Goal: Task Accomplishment & Management: Manage account settings

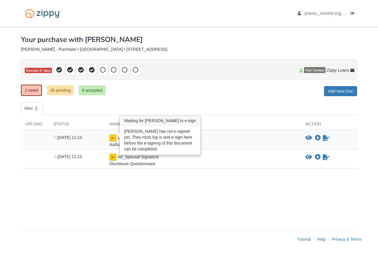
click at [111, 137] on img at bounding box center [112, 137] width 7 height 7
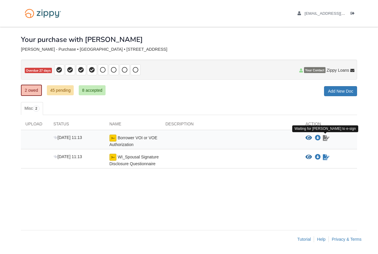
click at [327, 136] on icon "Waiting for your co-borrower to e-sign" at bounding box center [325, 138] width 6 height 6
click at [324, 139] on icon "Waiting for your co-borrower to e-sign" at bounding box center [325, 138] width 6 height 6
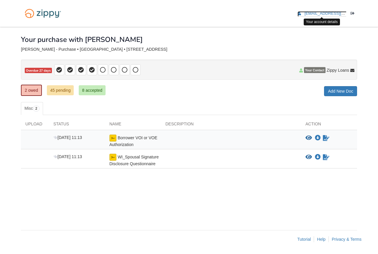
click at [319, 13] on span "daylinrojas6@gmail.com" at bounding box center [337, 13] width 67 height 4
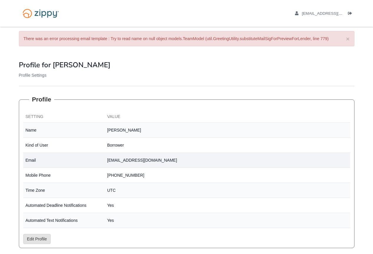
click at [116, 159] on td "[EMAIL_ADDRESS][DOMAIN_NAME]" at bounding box center [227, 160] width 245 height 15
copy tbody "[EMAIL_ADDRESS][DOMAIN_NAME]"
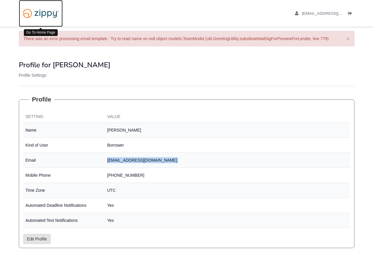
click at [39, 11] on img at bounding box center [41, 13] width 44 height 15
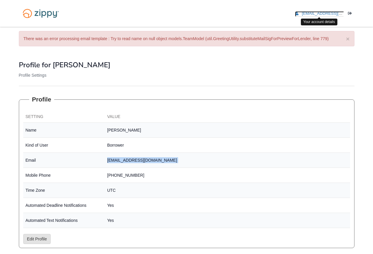
click at [327, 12] on span "daylinrojas6@gmail.com" at bounding box center [335, 13] width 67 height 4
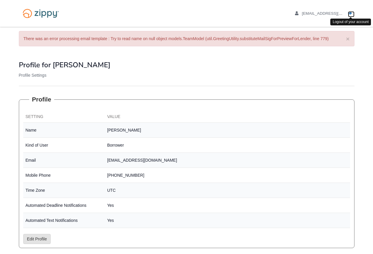
click at [350, 14] on icon "Log out" at bounding box center [350, 13] width 4 height 4
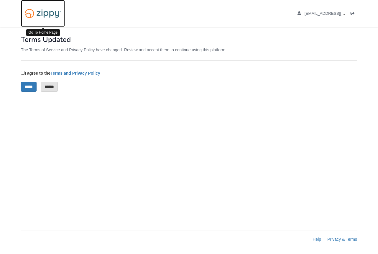
click at [34, 9] on img at bounding box center [43, 13] width 44 height 15
